Goal: Information Seeking & Learning: Compare options

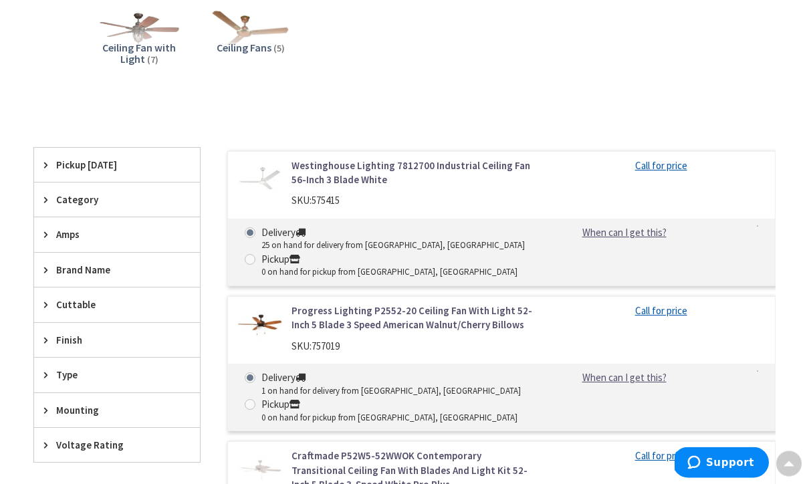
scroll to position [276, 0]
click at [60, 264] on span "Brand Name" at bounding box center [110, 270] width 109 height 14
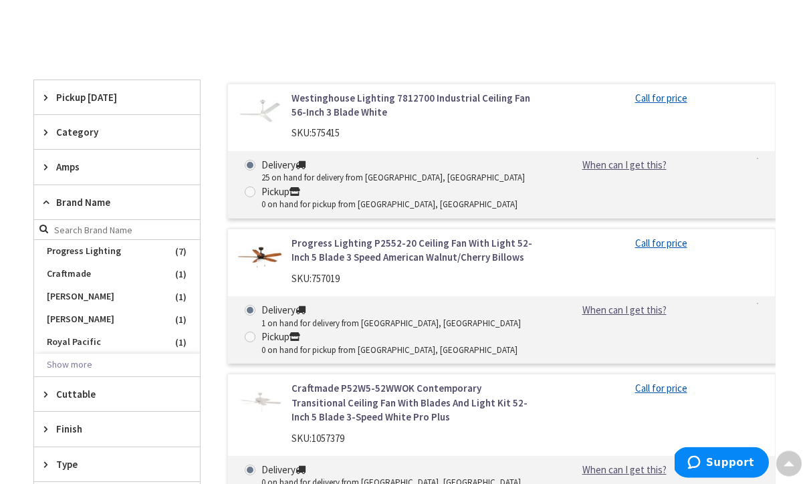
click at [62, 361] on button "Show more" at bounding box center [117, 366] width 166 height 23
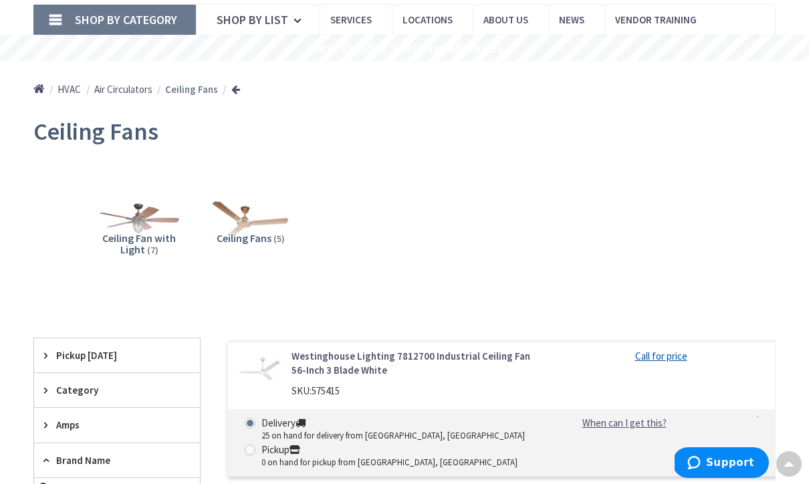
scroll to position [84, 0]
click at [237, 226] on img at bounding box center [250, 218] width 81 height 81
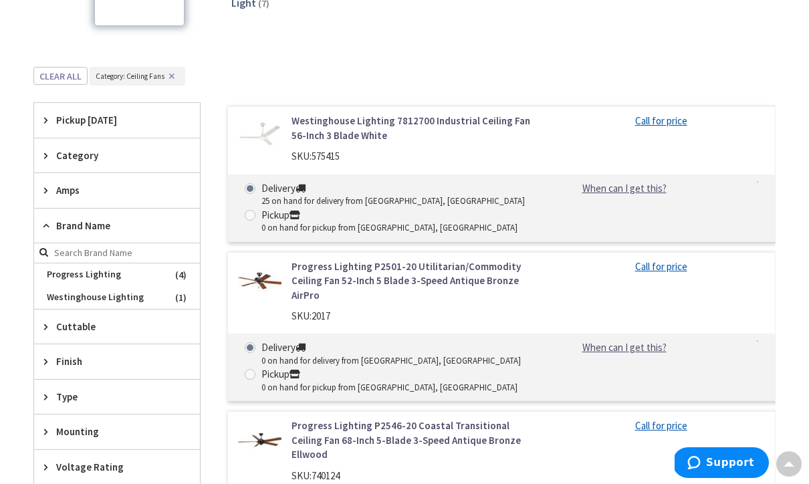
scroll to position [396, 0]
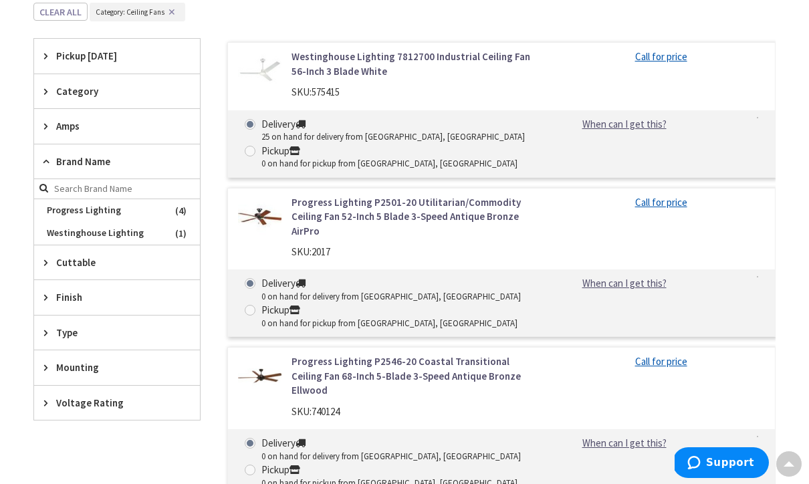
click at [62, 204] on span "Progress Lighting" at bounding box center [117, 210] width 166 height 23
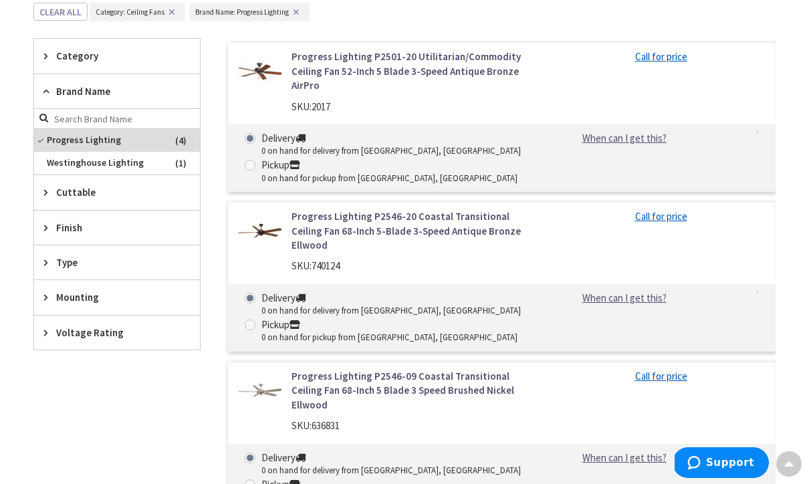
click at [491, 65] on link "Progress Lighting P2501-20 Utilitarian/Commodity Ceiling Fan 52-Inch 5 Blade 3-…" at bounding box center [415, 70] width 246 height 43
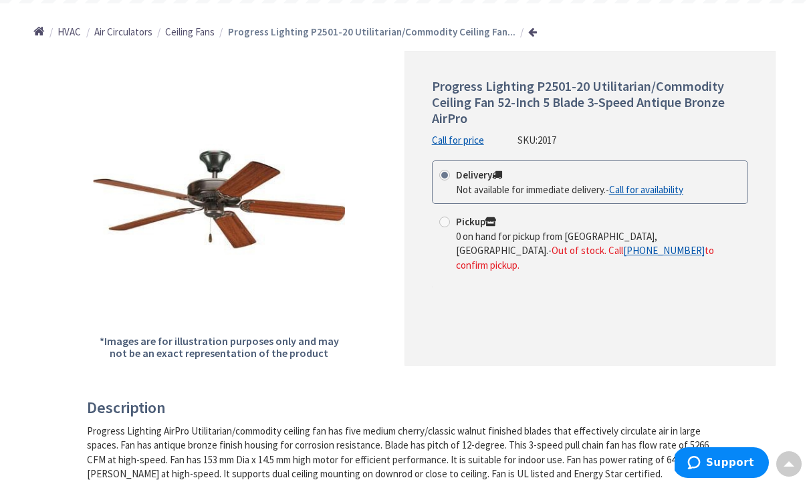
scroll to position [133, 0]
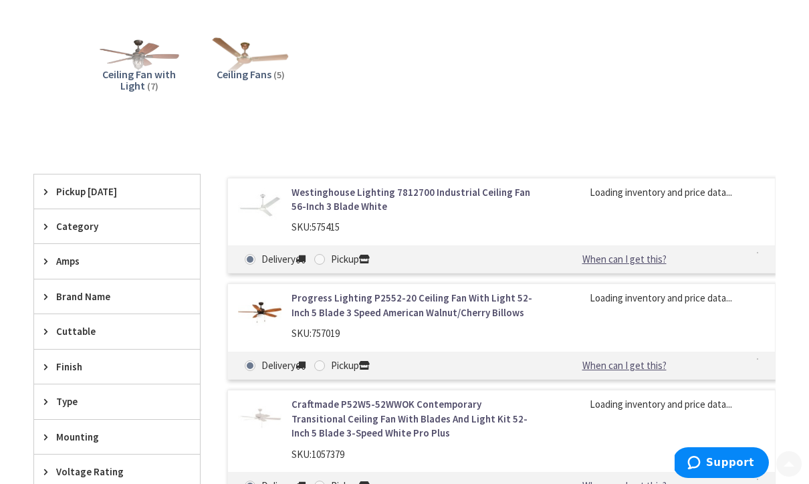
scroll to position [262, 0]
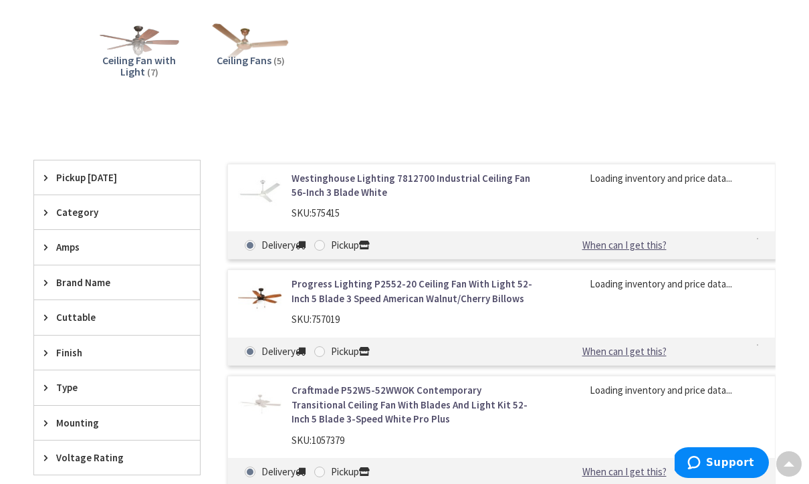
click at [237, 49] on img at bounding box center [250, 40] width 81 height 81
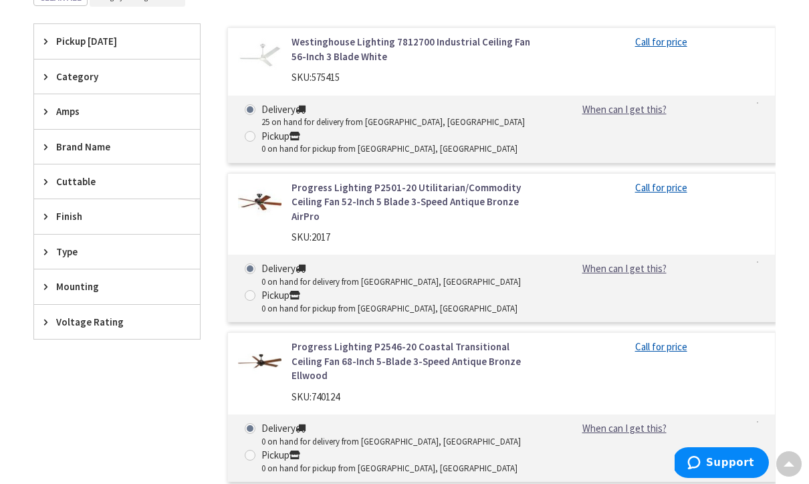
scroll to position [409, 0]
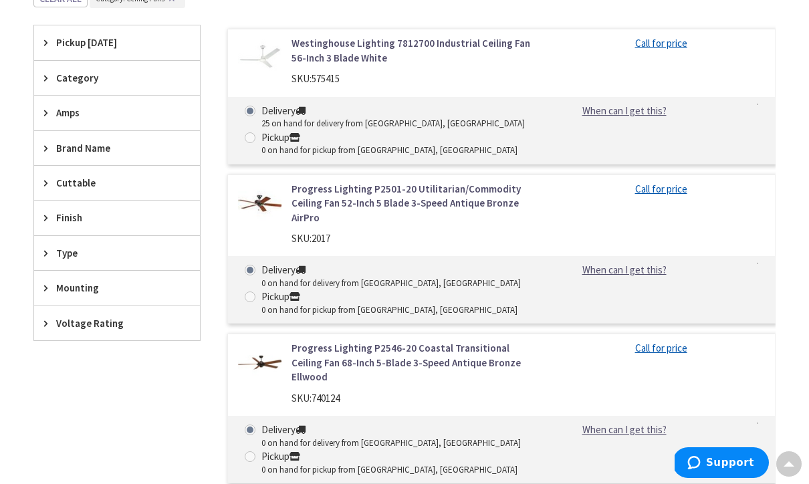
click at [421, 39] on link "Westinghouse Lighting 7812700 Industrial Ceiling Fan 56-Inch 3 Blade White" at bounding box center [415, 50] width 246 height 29
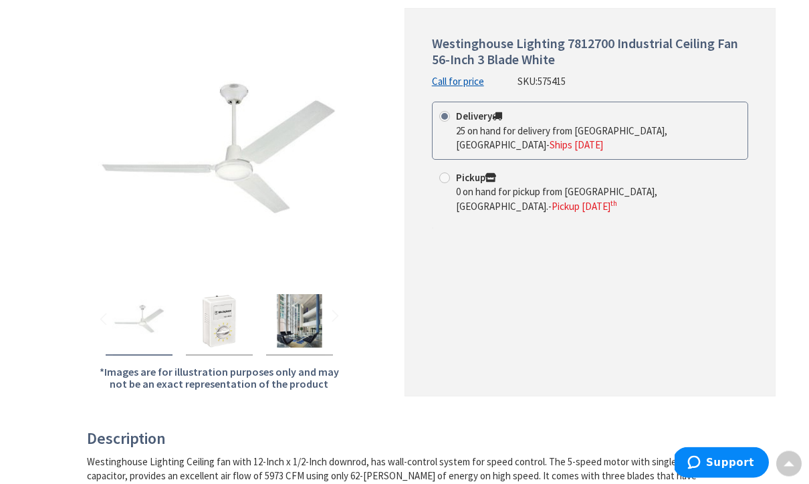
scroll to position [123, 0]
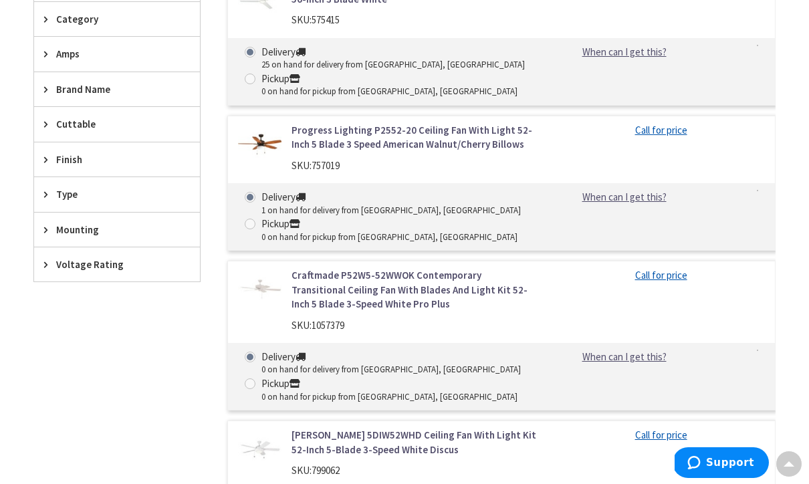
scroll to position [460, 0]
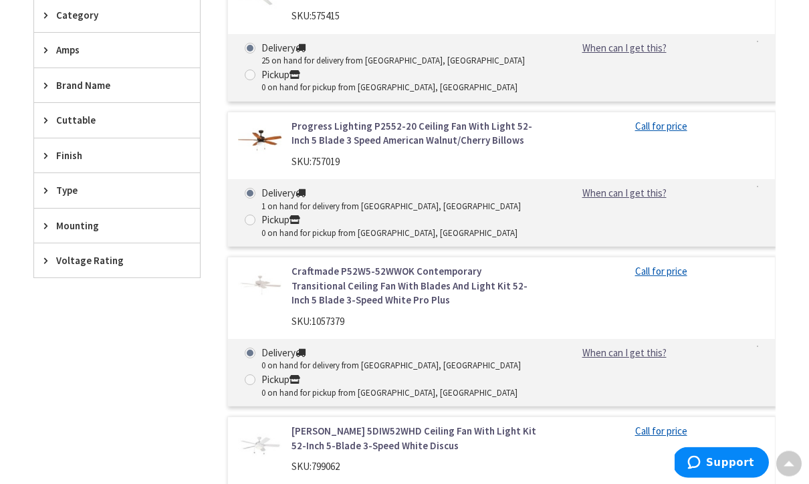
click at [310, 139] on link "Progress Lighting P2552-20 Ceiling Fan With Light 52-Inch 5 Blade 3 Speed Ameri…" at bounding box center [415, 134] width 246 height 29
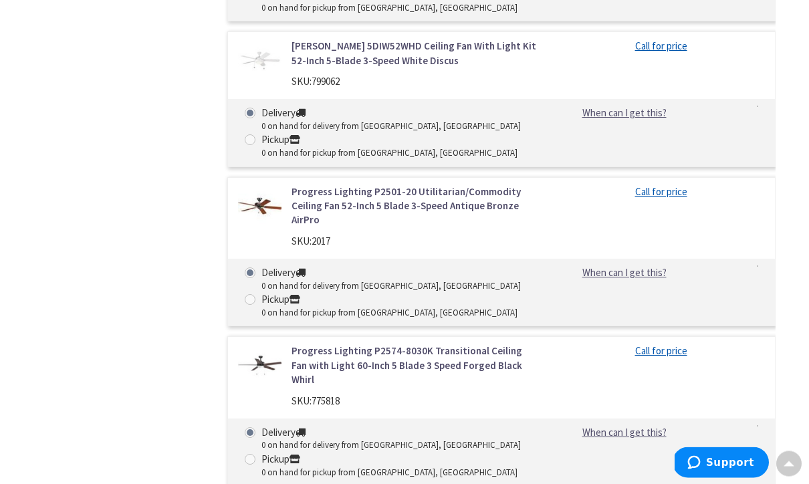
scroll to position [849, 0]
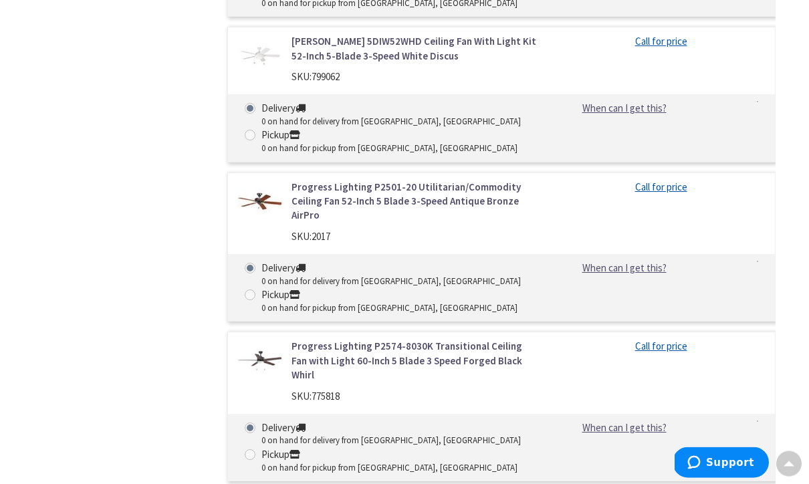
click at [314, 198] on link "Progress Lighting P2501-20 Utilitarian/Commodity Ceiling Fan 52-Inch 5 Blade 3-…" at bounding box center [415, 202] width 246 height 43
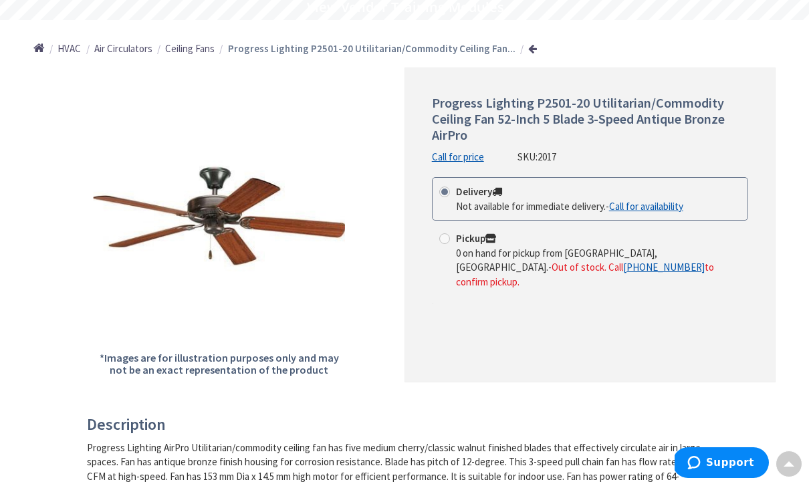
scroll to position [125, 0]
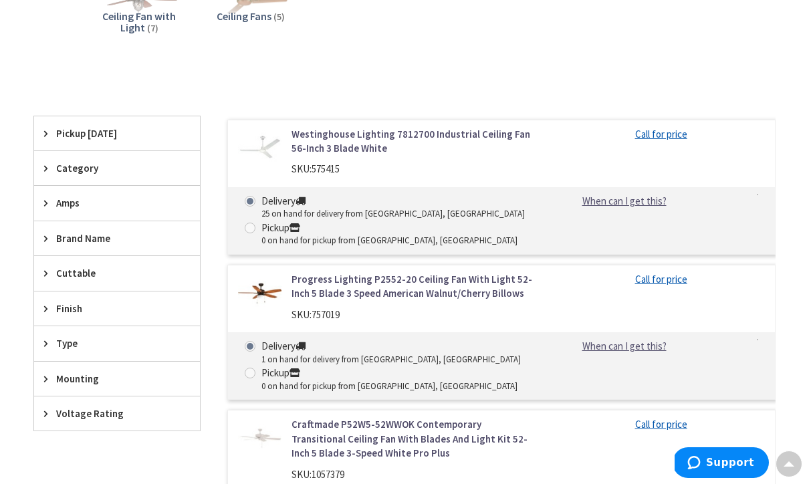
click at [67, 306] on span "Finish" at bounding box center [110, 309] width 109 height 14
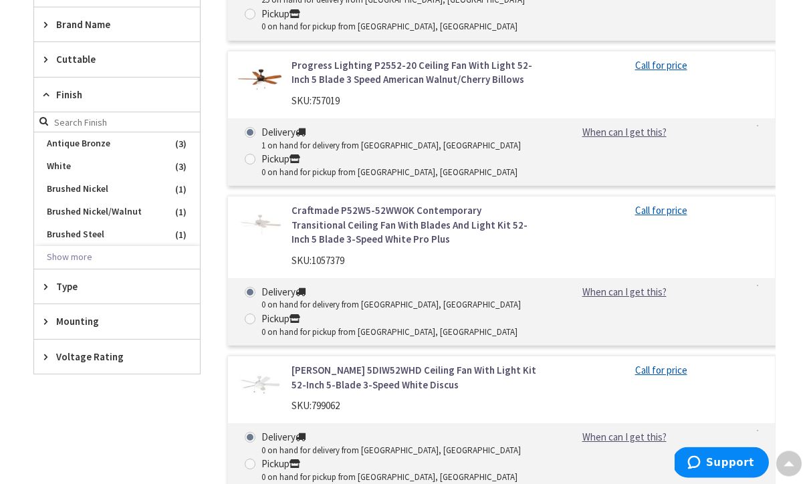
scroll to position [522, 0]
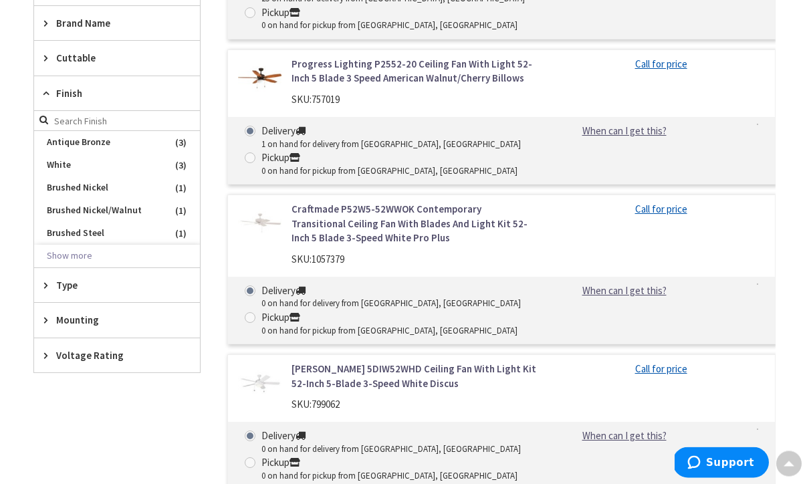
click at [74, 247] on button "Show more" at bounding box center [117, 256] width 166 height 23
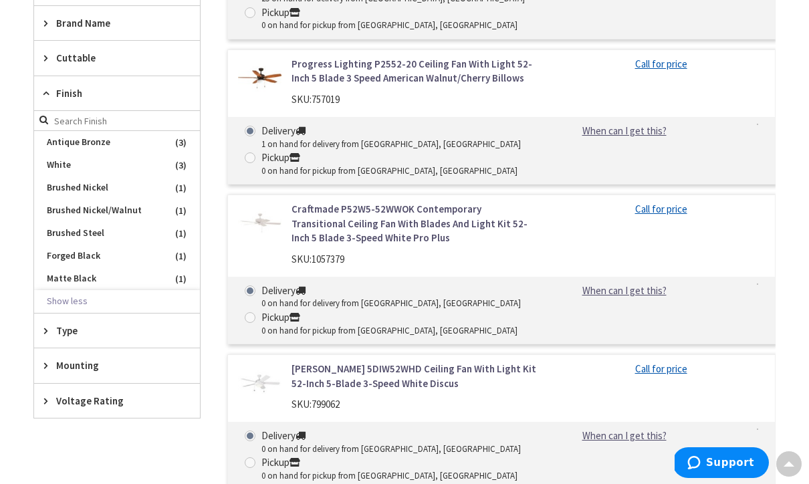
click at [52, 161] on span "White" at bounding box center [117, 165] width 166 height 23
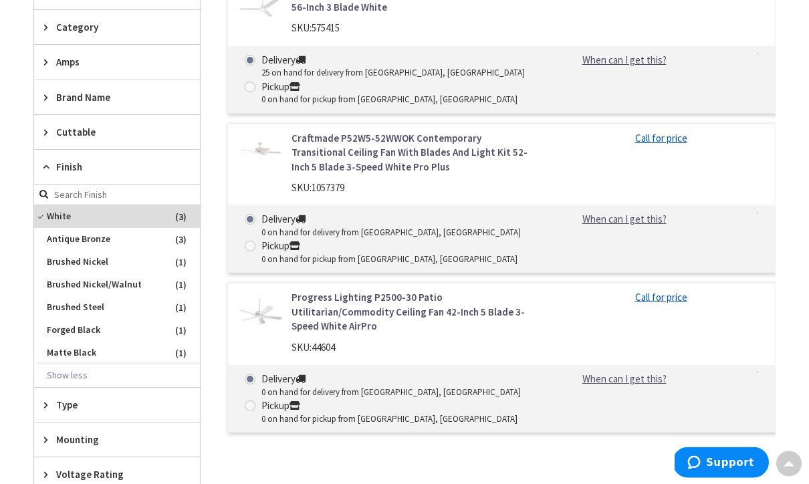
scroll to position [460, 0]
click at [350, 149] on link "Craftmade P52W5-52WWOK Contemporary Transitional Ceiling Fan With Blades And Li…" at bounding box center [415, 152] width 246 height 43
